Goal: Find specific page/section: Find specific page/section

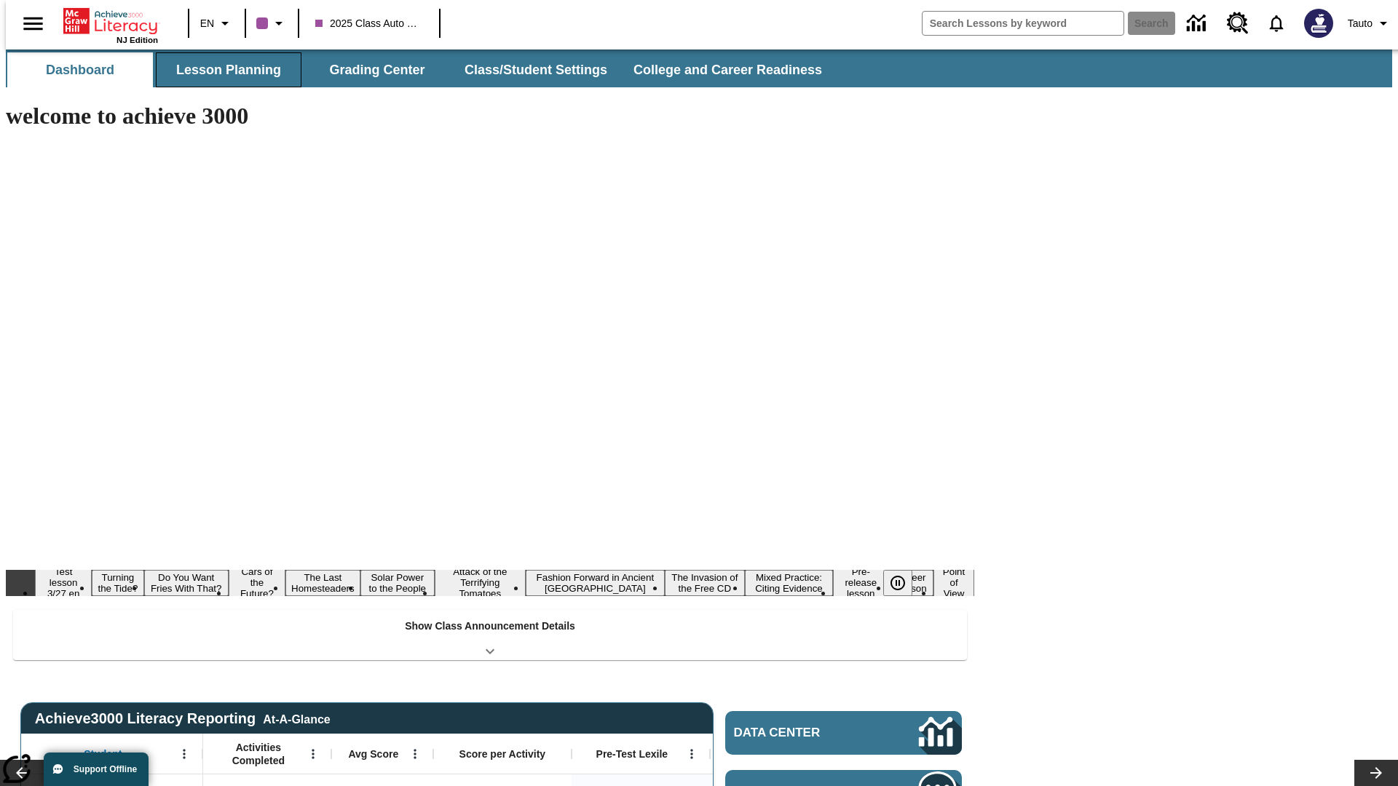
click at [223, 70] on button "Lesson Planning" at bounding box center [229, 69] width 146 height 35
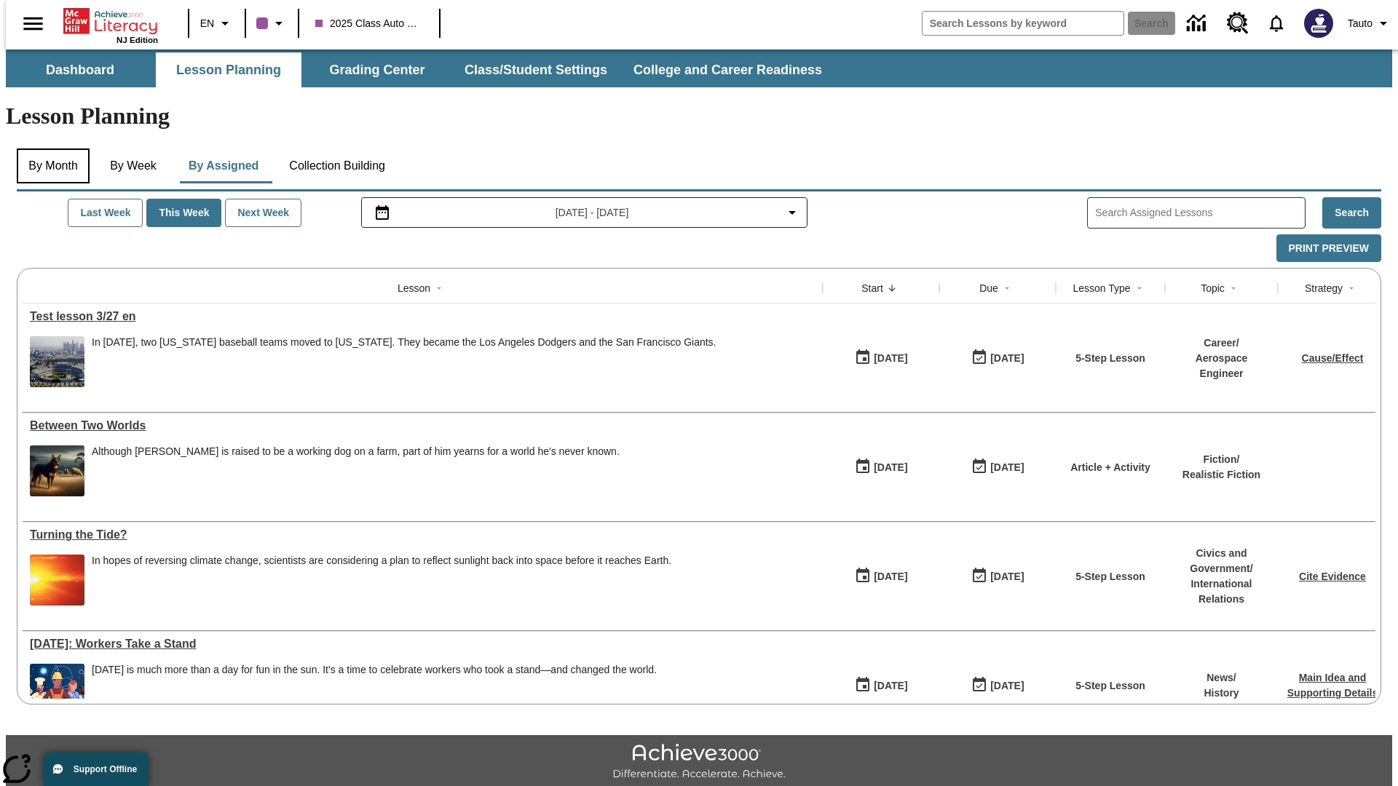
click at [49, 149] on button "By Month" at bounding box center [53, 166] width 73 height 35
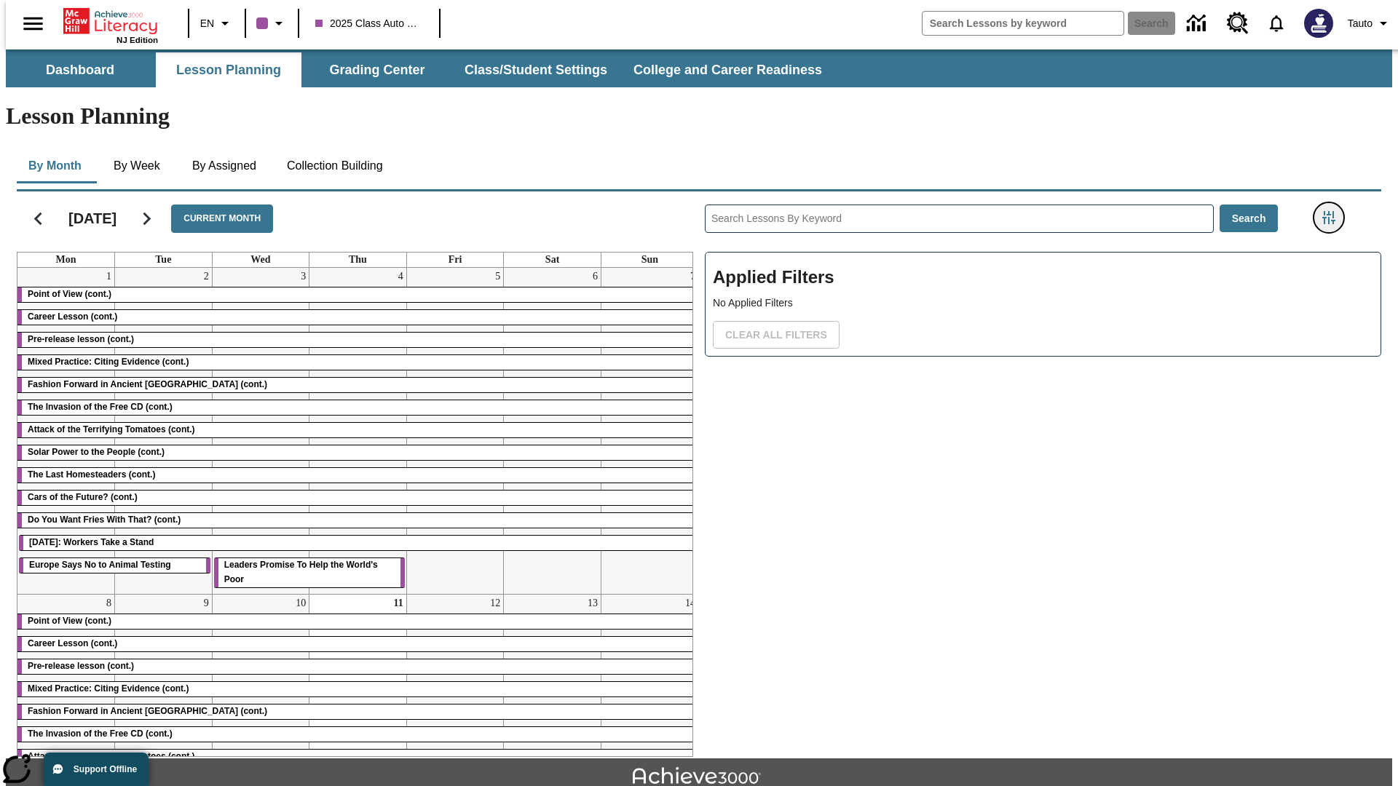
click at [1333, 211] on icon "Filters Side menu" at bounding box center [1328, 217] width 13 height 13
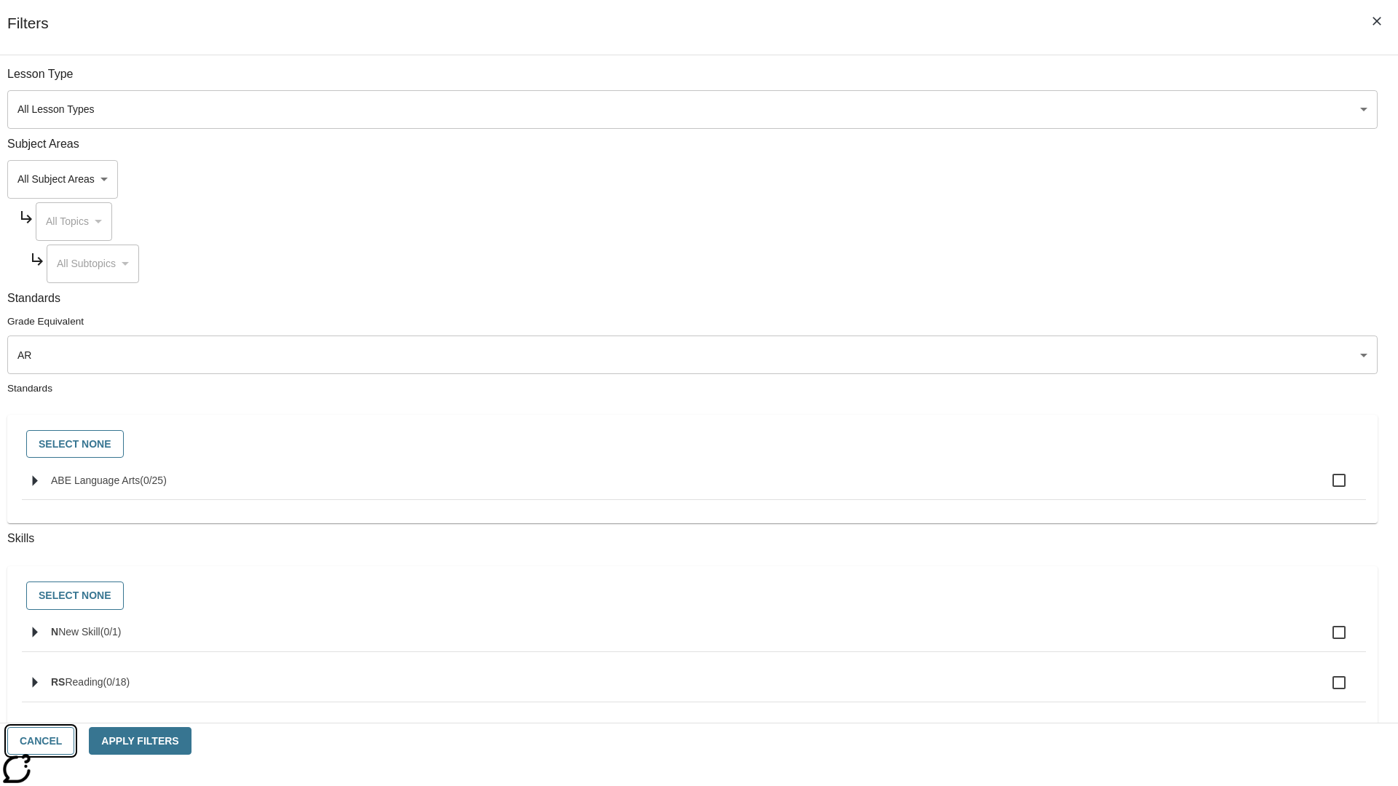
click at [74, 741] on button "Cancel" at bounding box center [40, 741] width 67 height 28
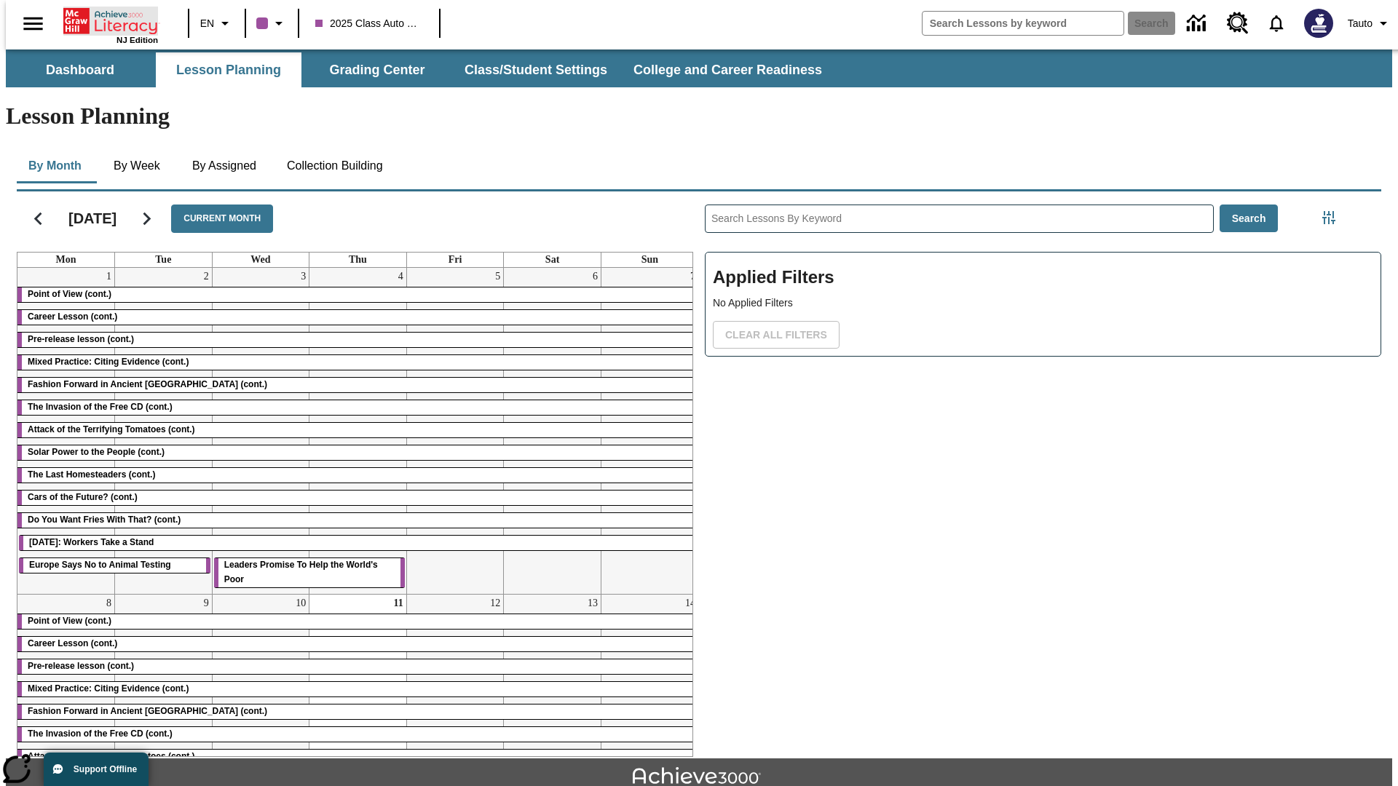
click at [105, 20] on icon "Home" at bounding box center [111, 21] width 97 height 29
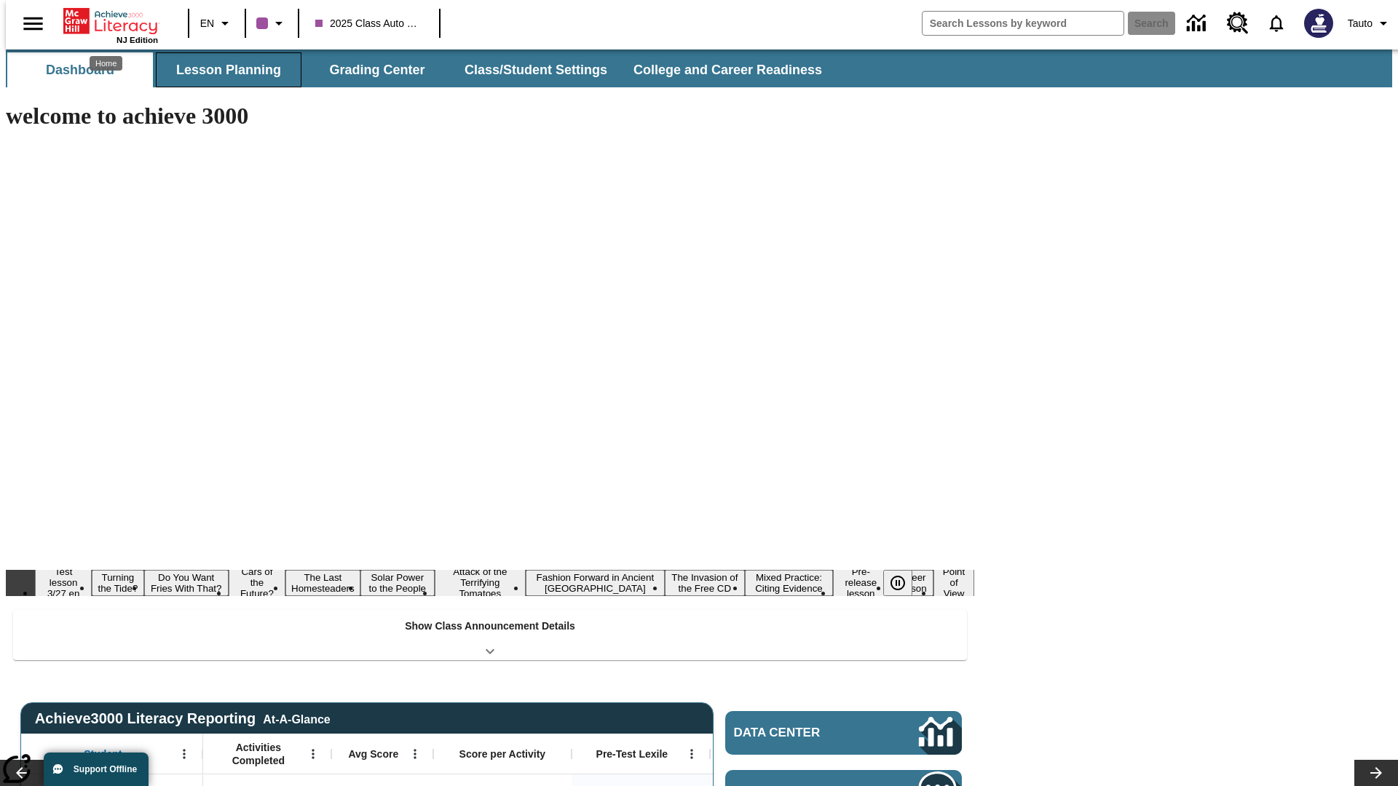
click at [223, 70] on button "Lesson Planning" at bounding box center [229, 69] width 146 height 35
